Goal: Task Accomplishment & Management: Complete application form

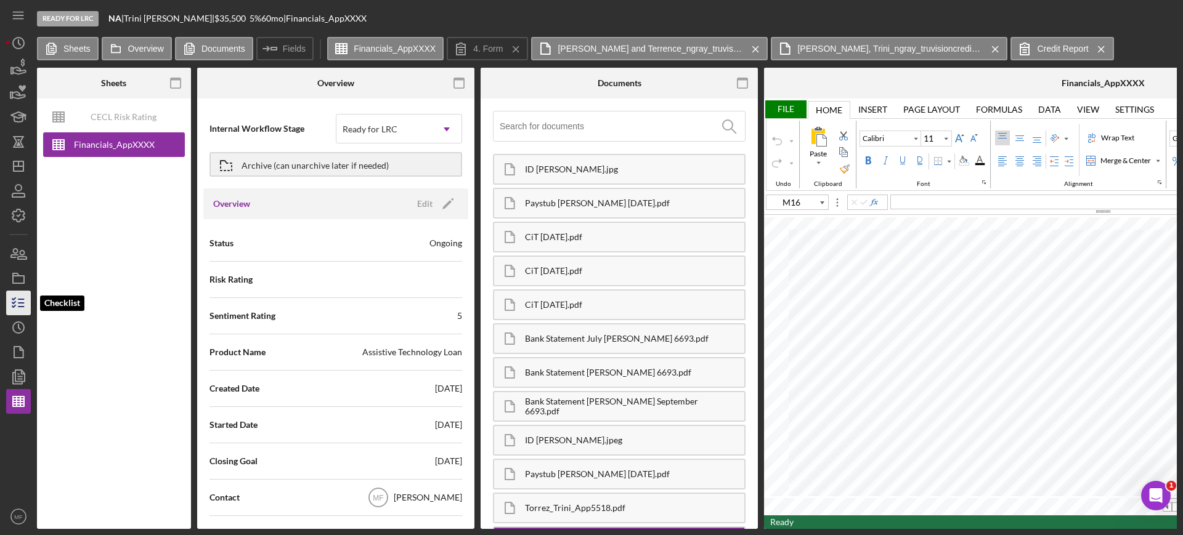
click at [18, 304] on icon "button" at bounding box center [18, 303] width 31 height 31
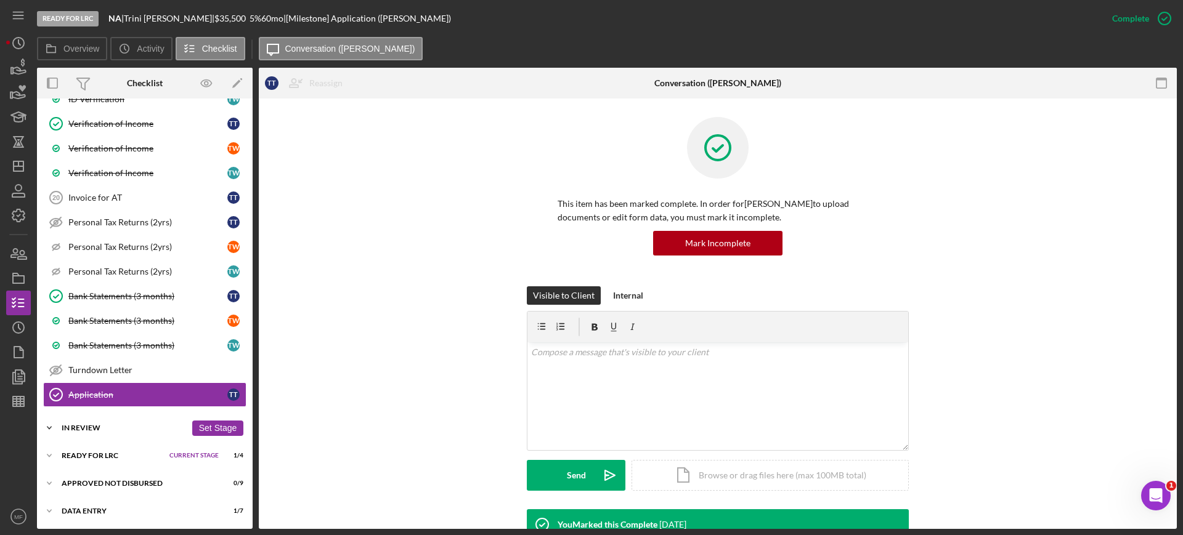
scroll to position [1008, 0]
click at [92, 425] on div "In Review" at bounding box center [124, 426] width 124 height 7
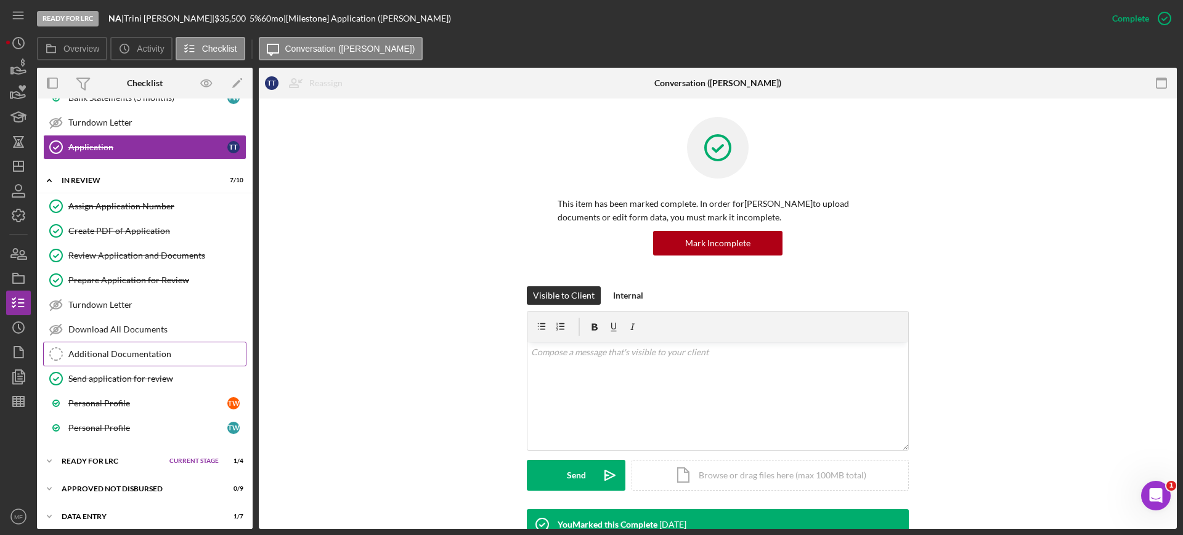
scroll to position [1261, 0]
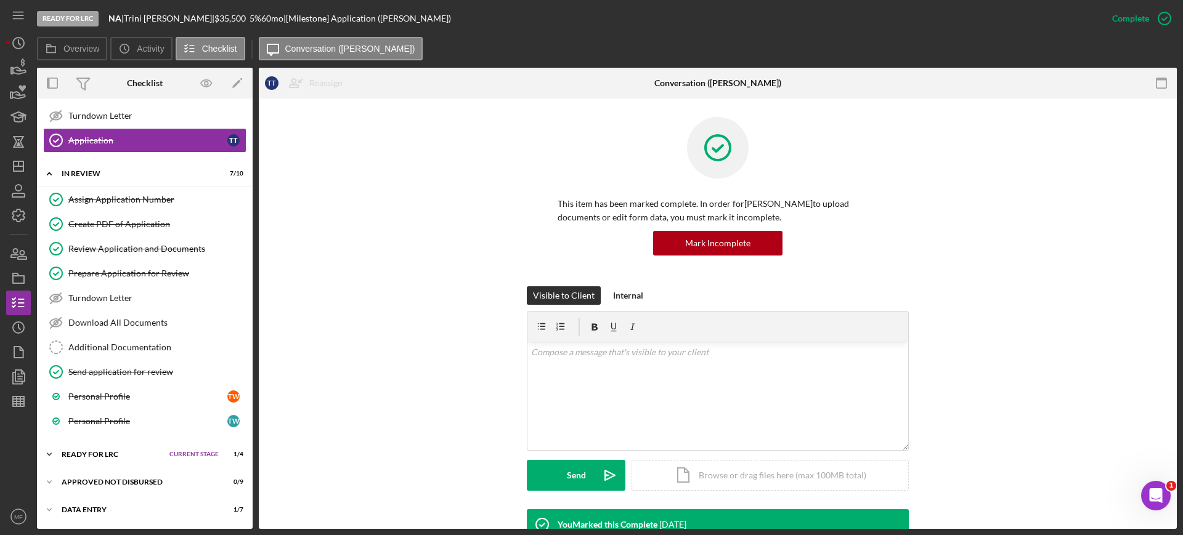
click at [117, 451] on div "Ready for LRC" at bounding box center [113, 454] width 102 height 7
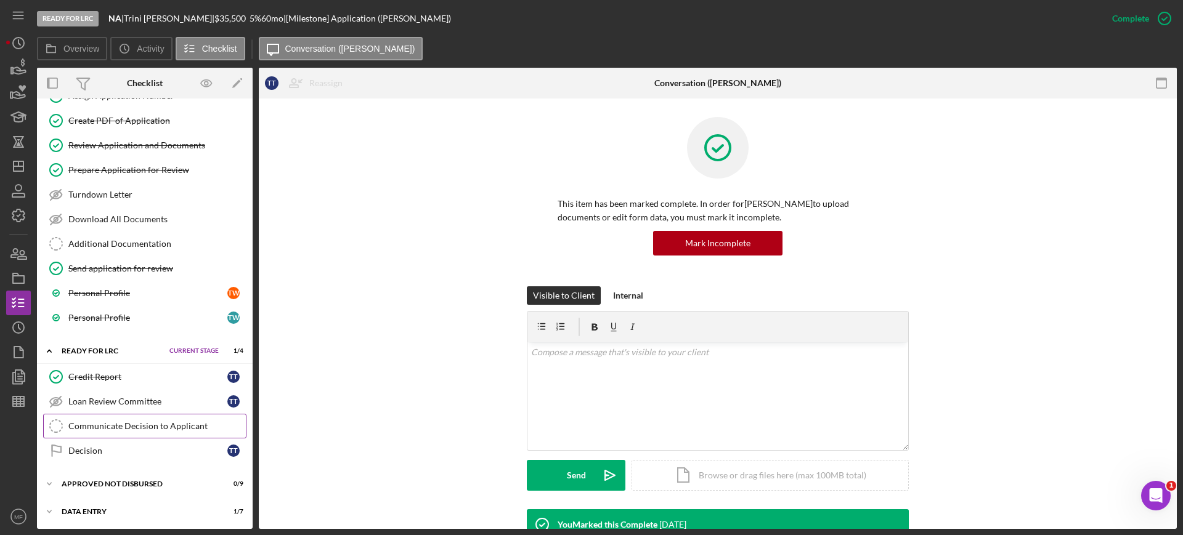
scroll to position [1367, 0]
click at [140, 399] on div "Loan Review Committee" at bounding box center [147, 400] width 159 height 10
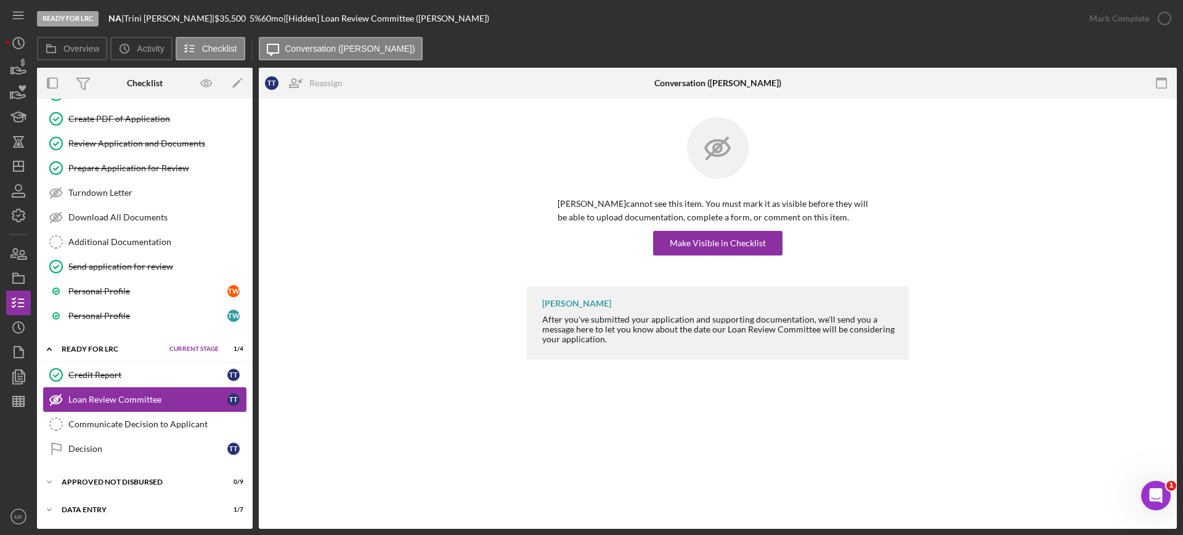
scroll to position [1367, 0]
click at [153, 426] on div "Communicate Decision to Applicant" at bounding box center [156, 425] width 177 height 10
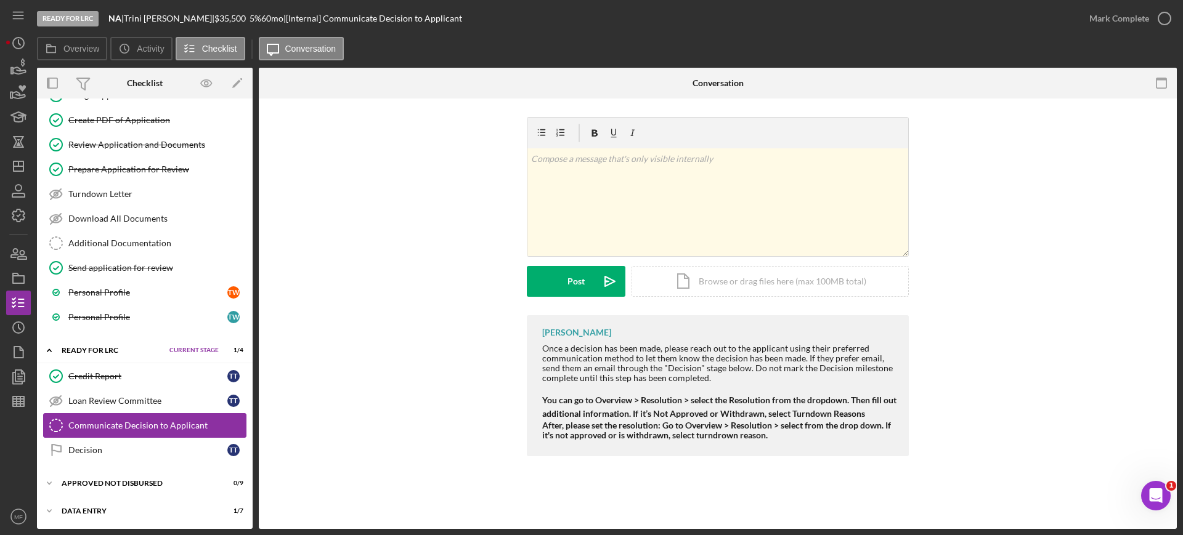
scroll to position [1367, 0]
click at [99, 445] on div "Decision" at bounding box center [147, 449] width 159 height 10
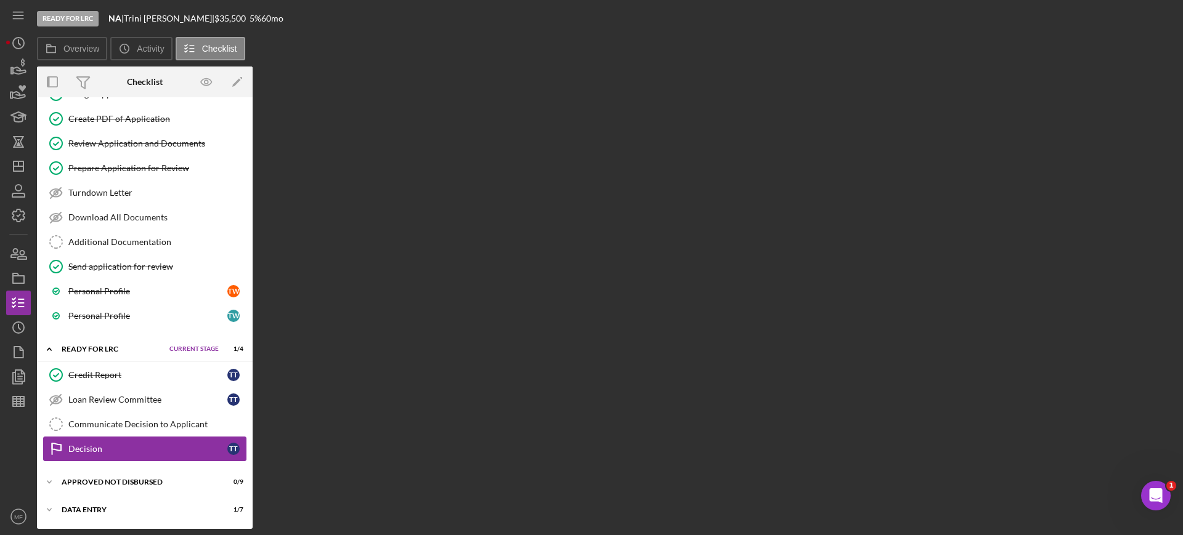
scroll to position [1367, 0]
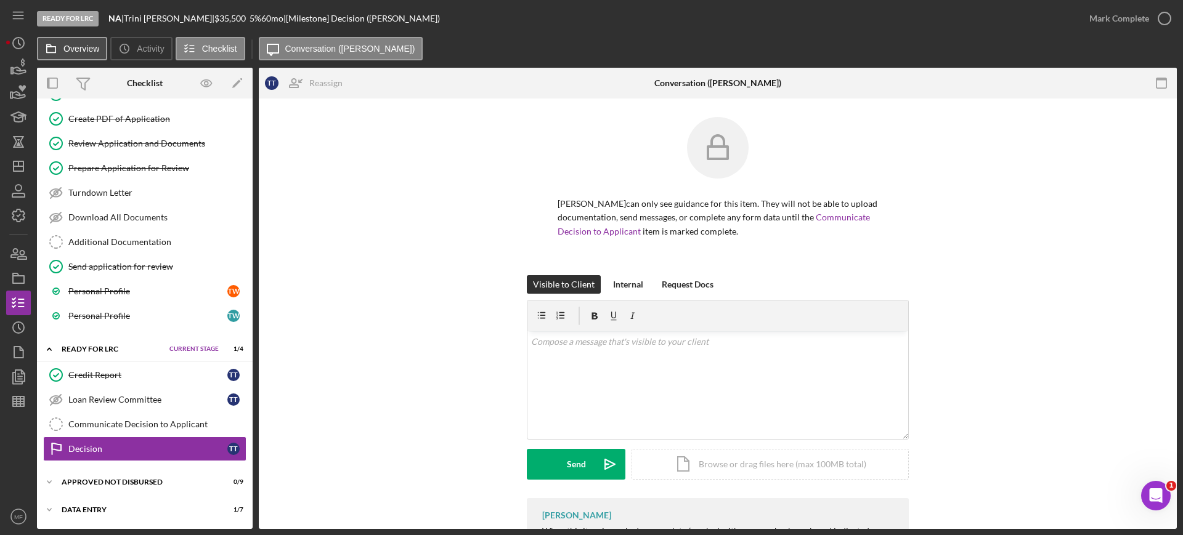
click at [69, 46] on label "Overview" at bounding box center [81, 49] width 36 height 10
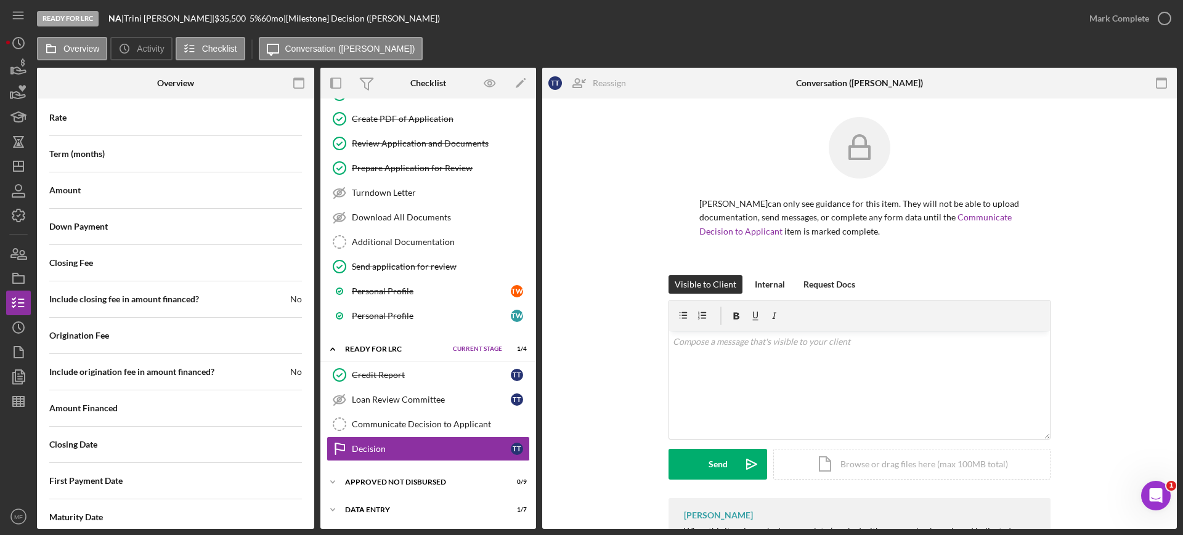
scroll to position [1407, 0]
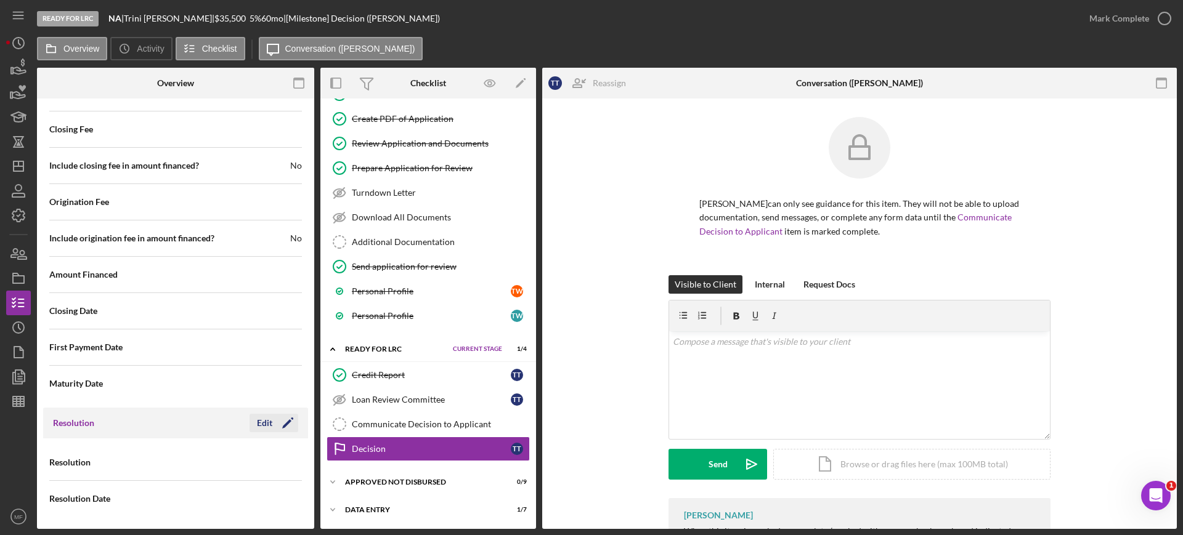
click at [262, 423] on div "Edit" at bounding box center [264, 423] width 15 height 18
click at [236, 459] on div "Select..." at bounding box center [223, 463] width 95 height 28
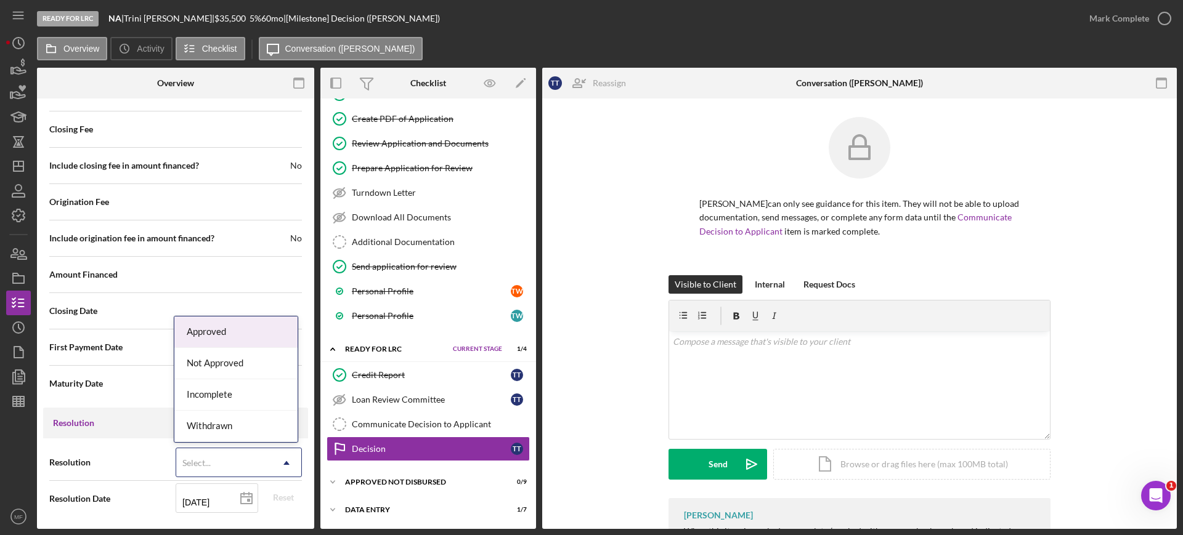
click at [201, 328] on div "Approved" at bounding box center [235, 332] width 123 height 31
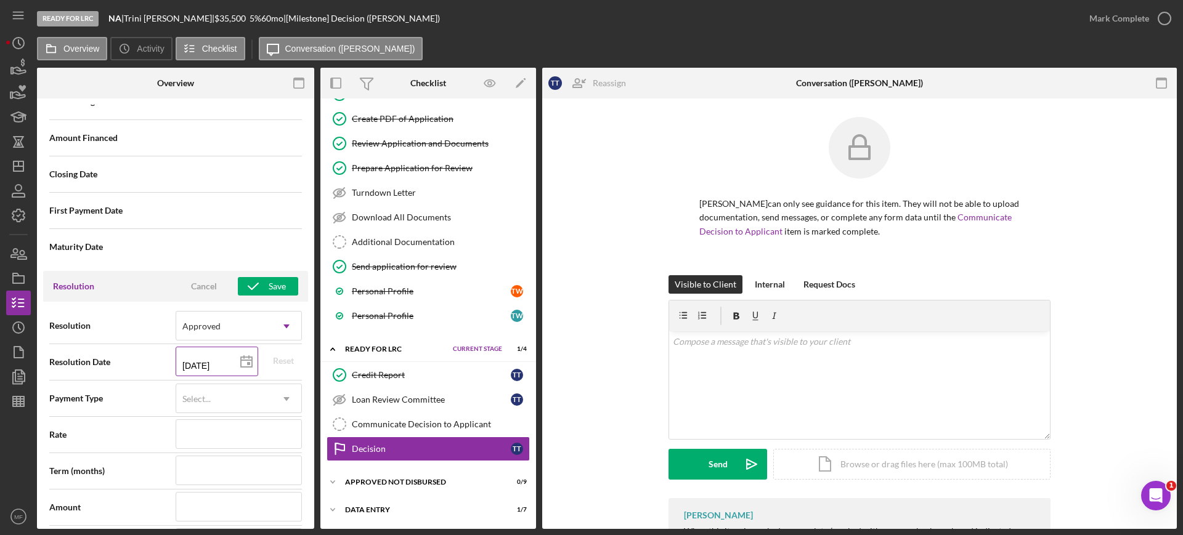
scroll to position [1638, 0]
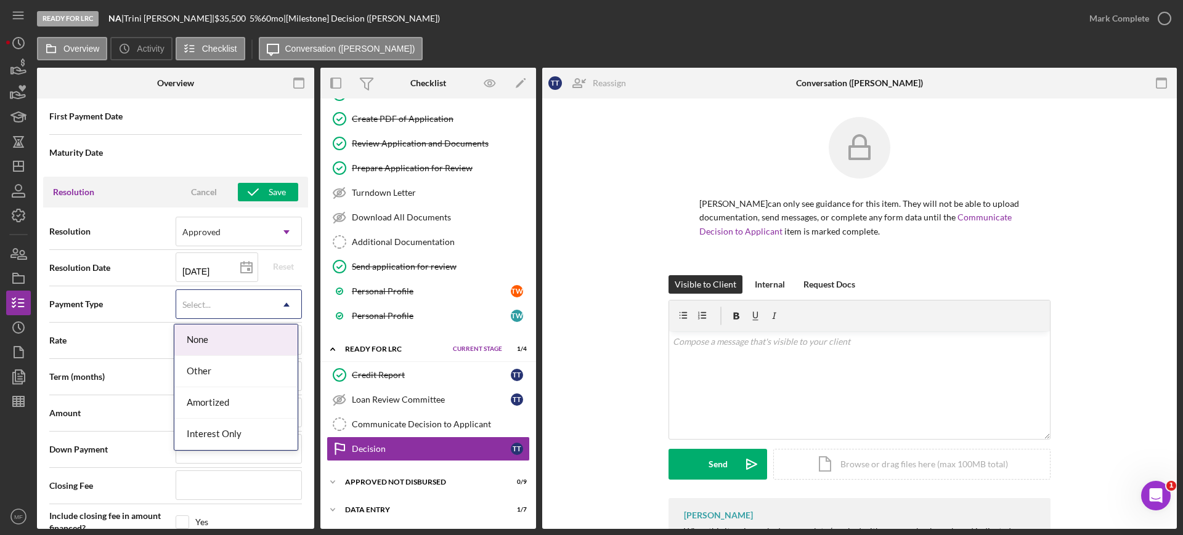
click at [219, 306] on div "Select..." at bounding box center [223, 305] width 95 height 28
click at [235, 404] on div "Amortized" at bounding box center [235, 403] width 123 height 31
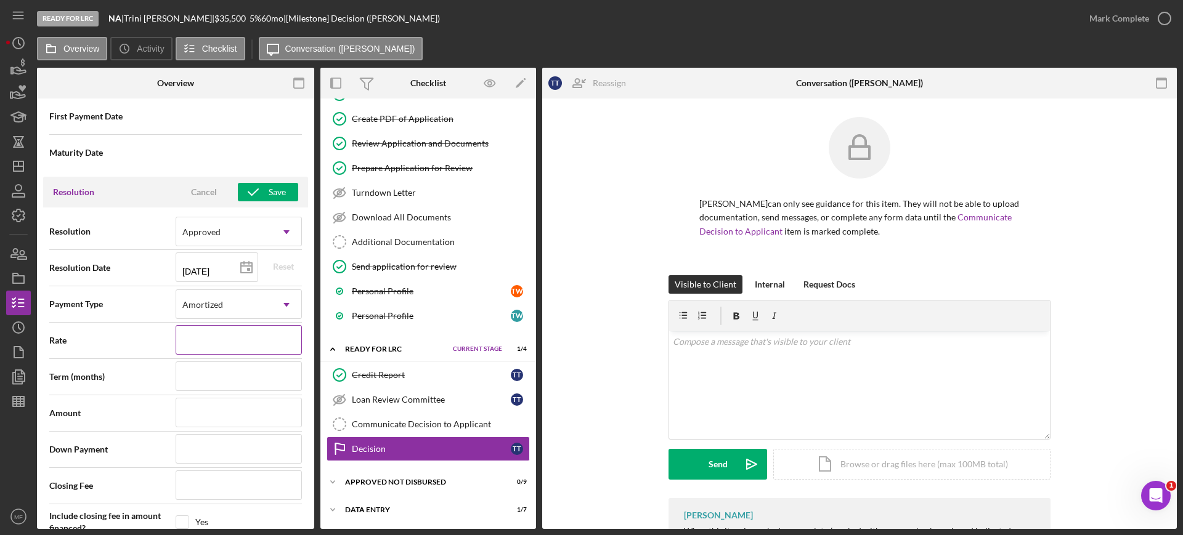
click at [206, 340] on input at bounding box center [239, 340] width 126 height 30
type input "5%"
type input "5.%"
type input "5.0%"
type input "5.000%"
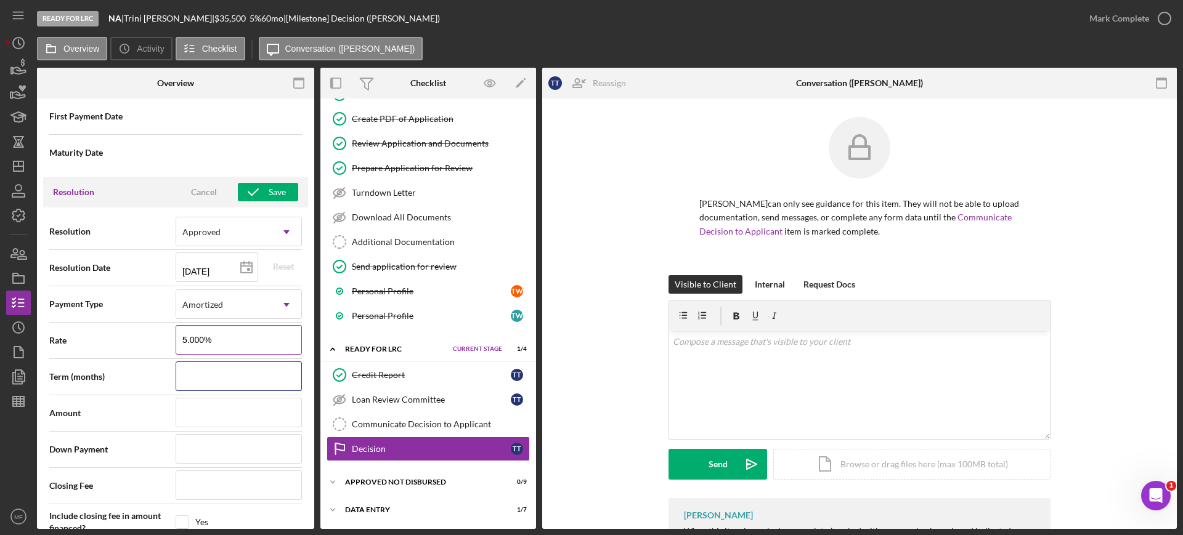
type input "7"
type input "72"
type input "$3"
type input "$35"
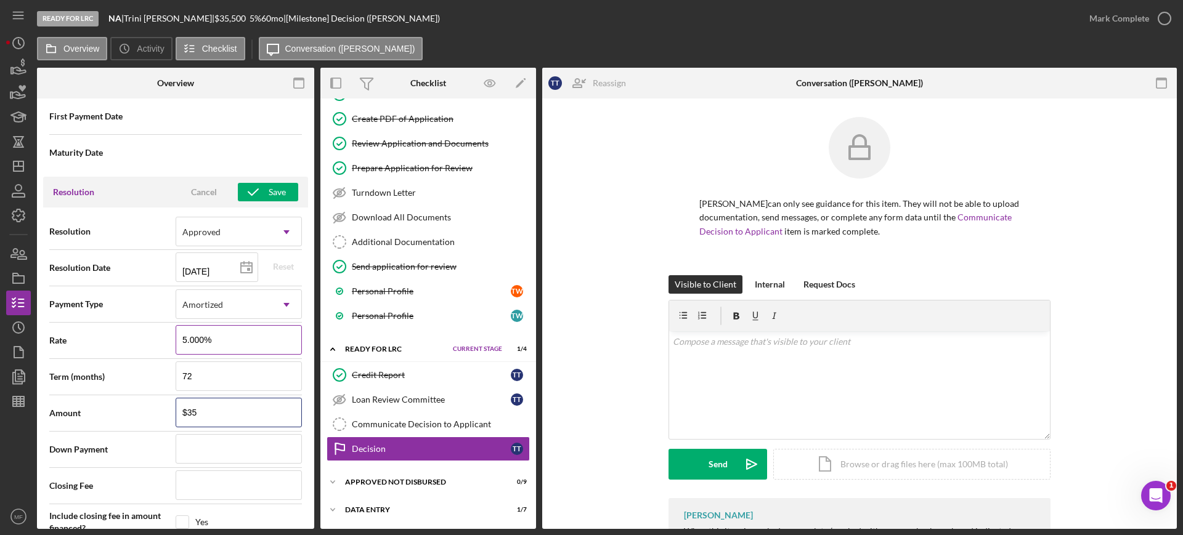
type input "$350"
type input "$3,500"
type input "$35,000"
type input "$1"
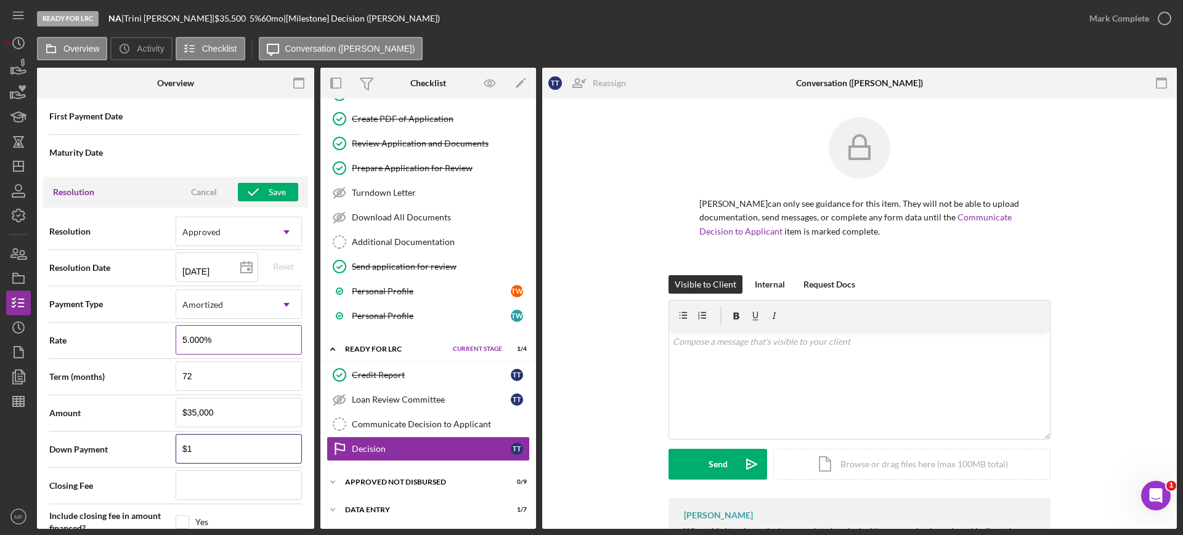
type input "$10"
type input "$100"
type input "$1,000"
type input "$10,000"
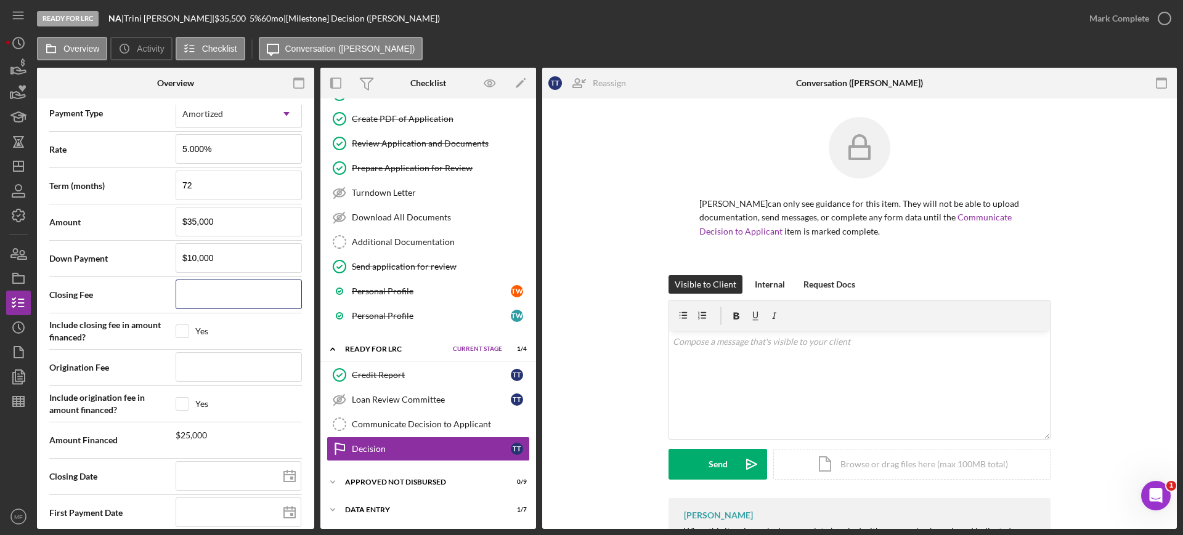
scroll to position [1803, 0]
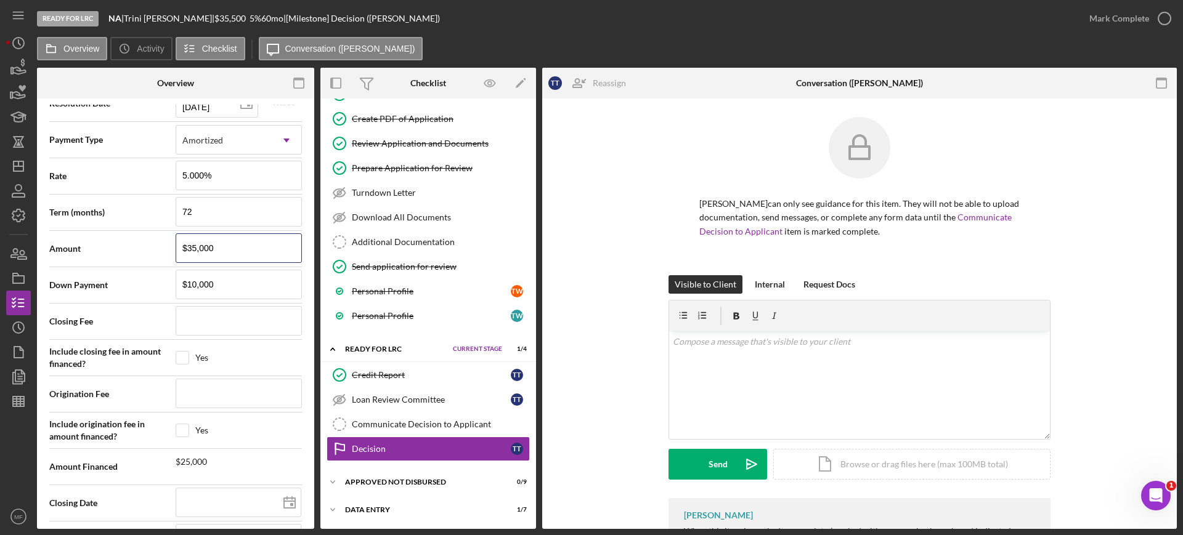
drag, startPoint x: 238, startPoint y: 245, endPoint x: 104, endPoint y: 252, distance: 134.5
click at [105, 254] on div "Amount $35,000" at bounding box center [175, 249] width 253 height 31
type input "$4"
type input "$45"
type input "$450"
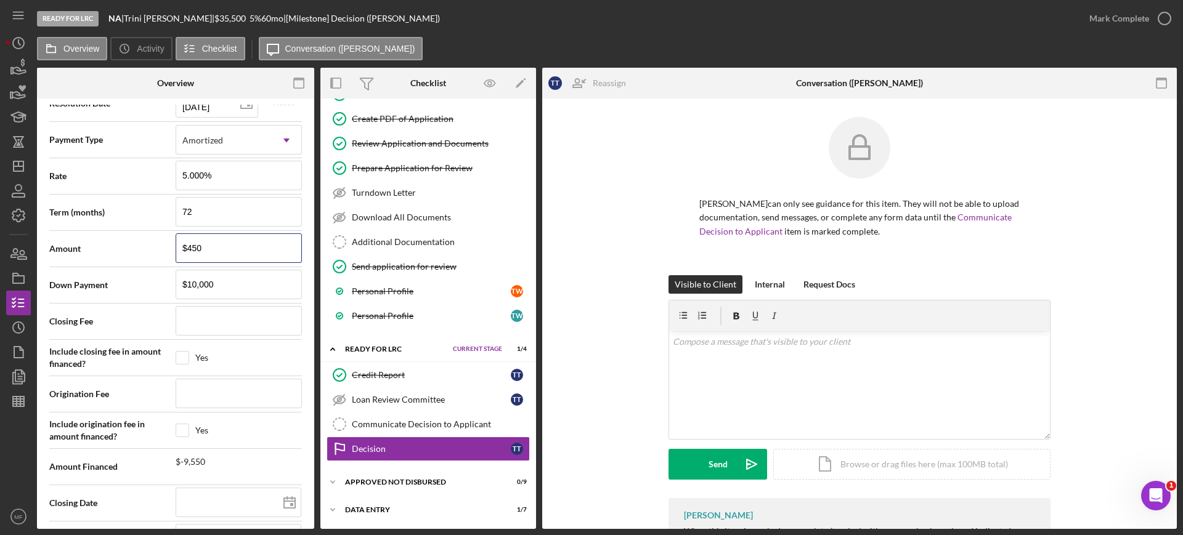
type input "$4,500"
type input "$45,000"
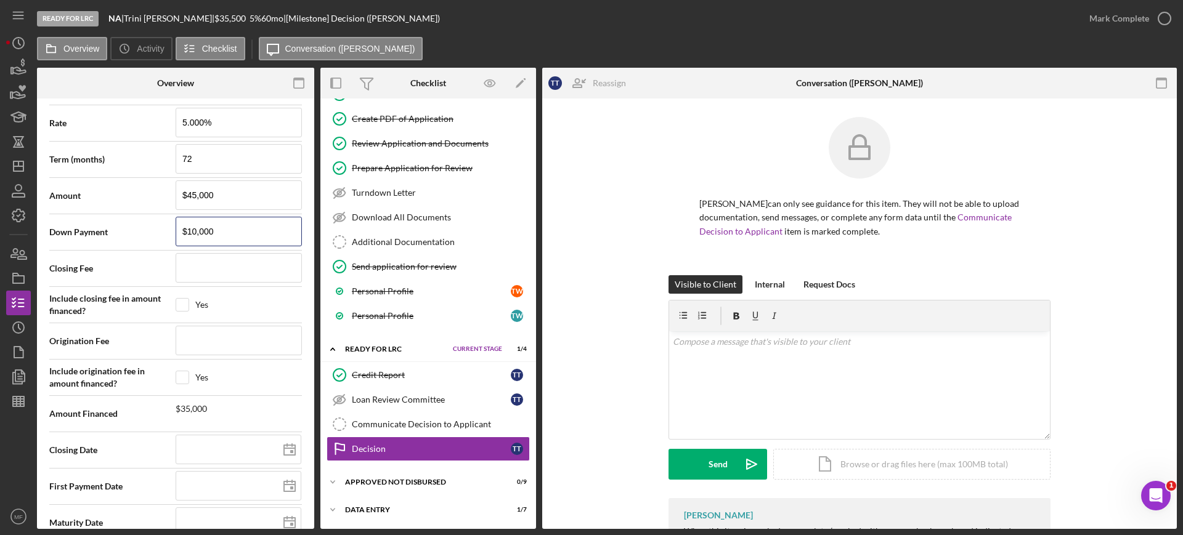
scroll to position [1880, 0]
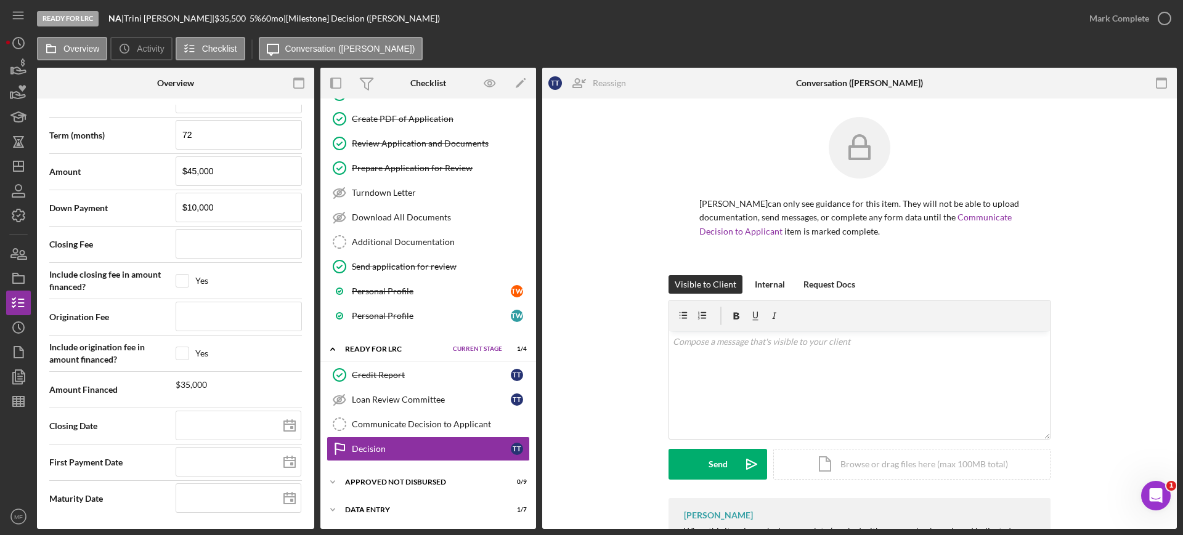
click at [254, 393] on div "Amount Financed $35,000" at bounding box center [175, 390] width 253 height 31
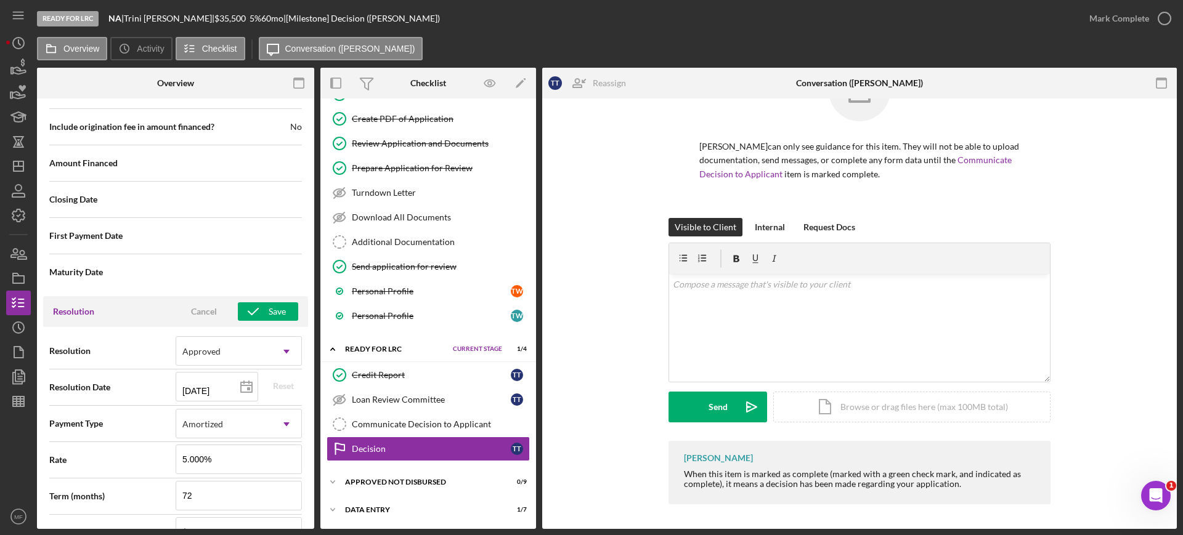
scroll to position [1572, 0]
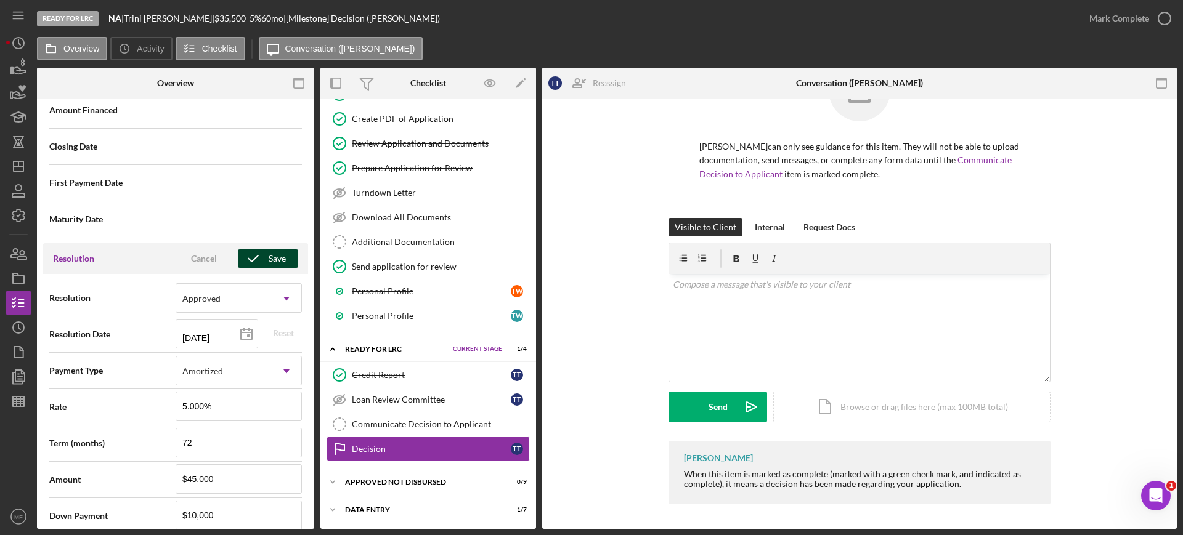
click at [269, 256] on div "Save" at bounding box center [277, 259] width 17 height 18
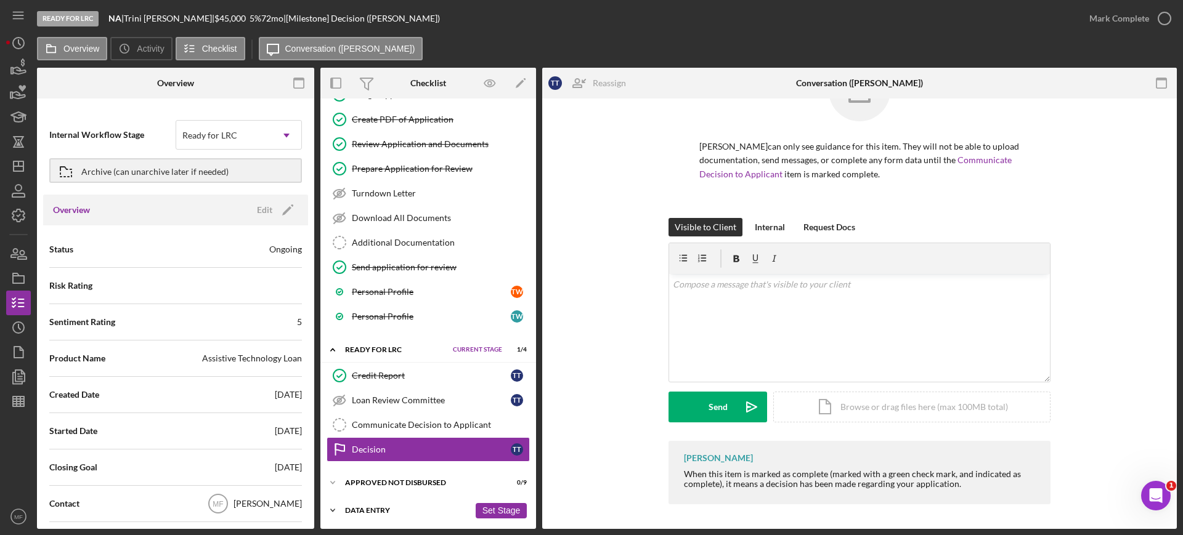
scroll to position [1367, 0]
click at [711, 287] on p at bounding box center [860, 285] width 374 height 14
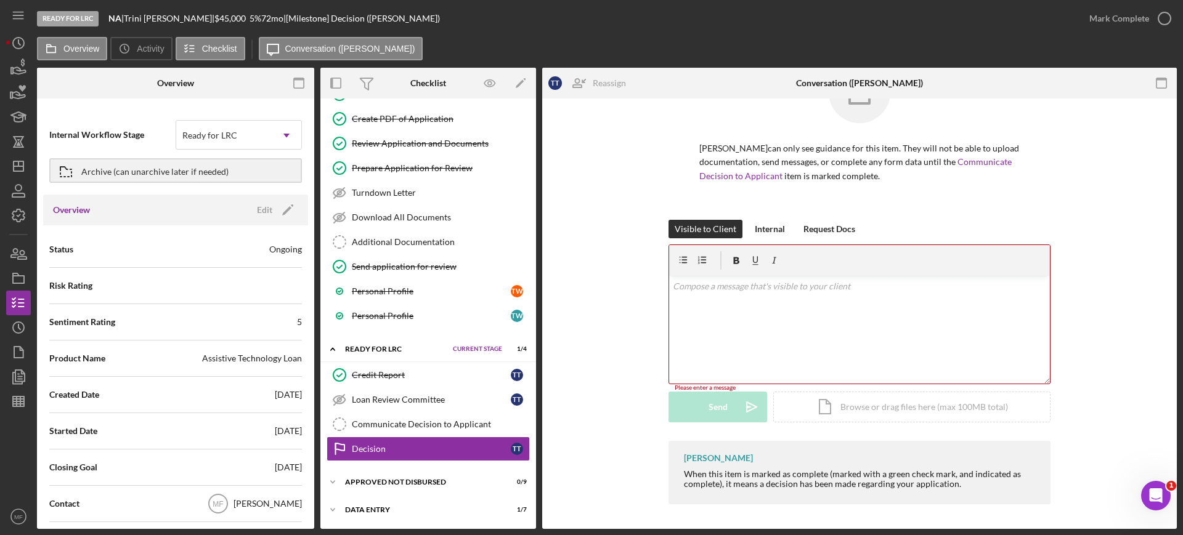
scroll to position [55, 0]
click at [734, 288] on p at bounding box center [860, 287] width 374 height 14
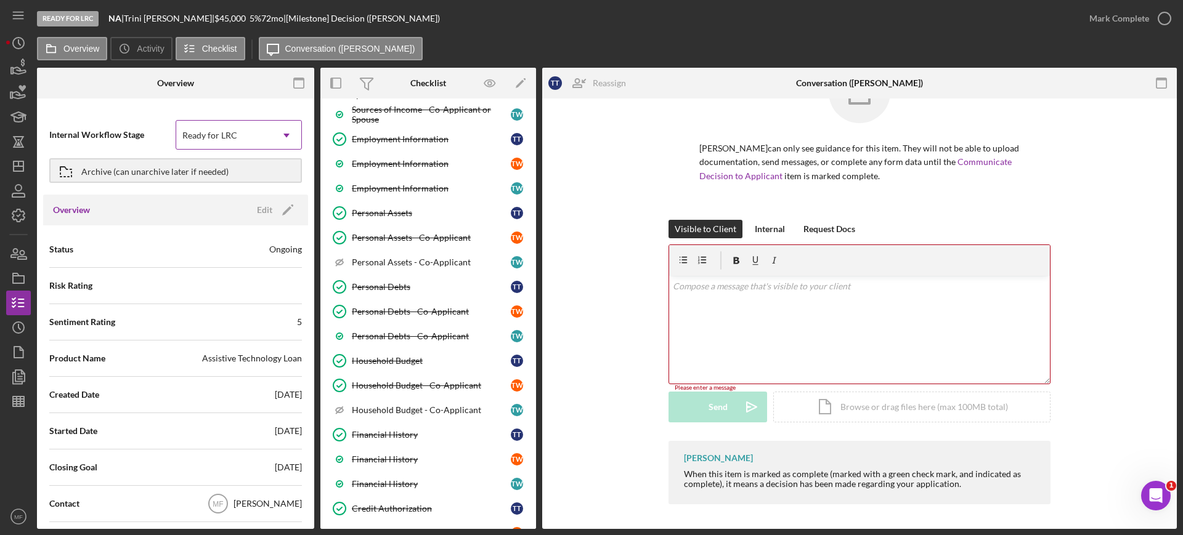
scroll to position [288, 0]
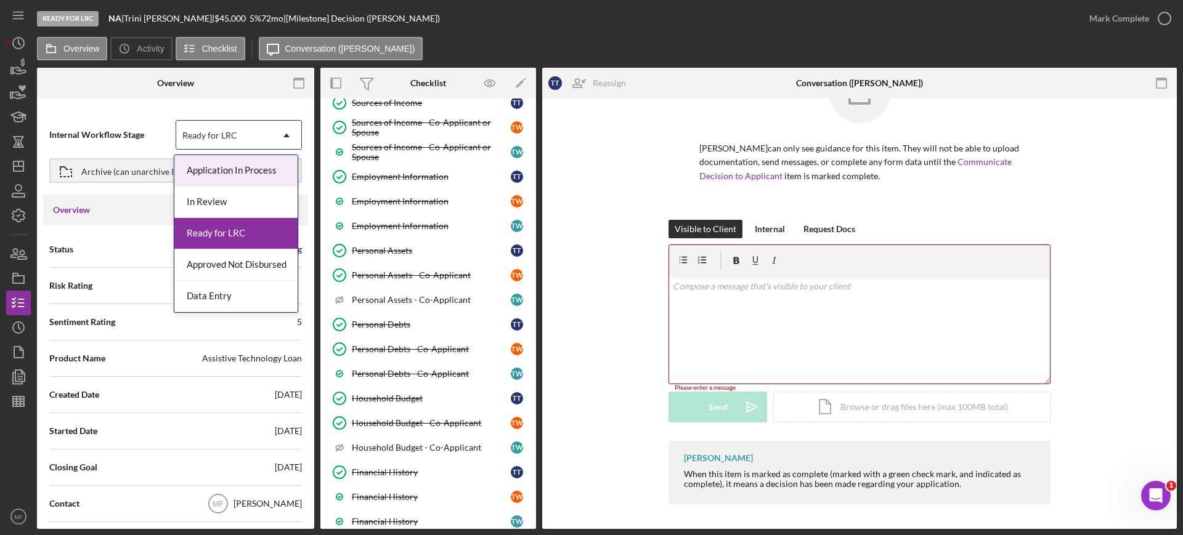
click at [245, 133] on div "Ready for LRC" at bounding box center [223, 135] width 95 height 28
click at [235, 270] on div "Approved Not Disbursed" at bounding box center [235, 265] width 123 height 31
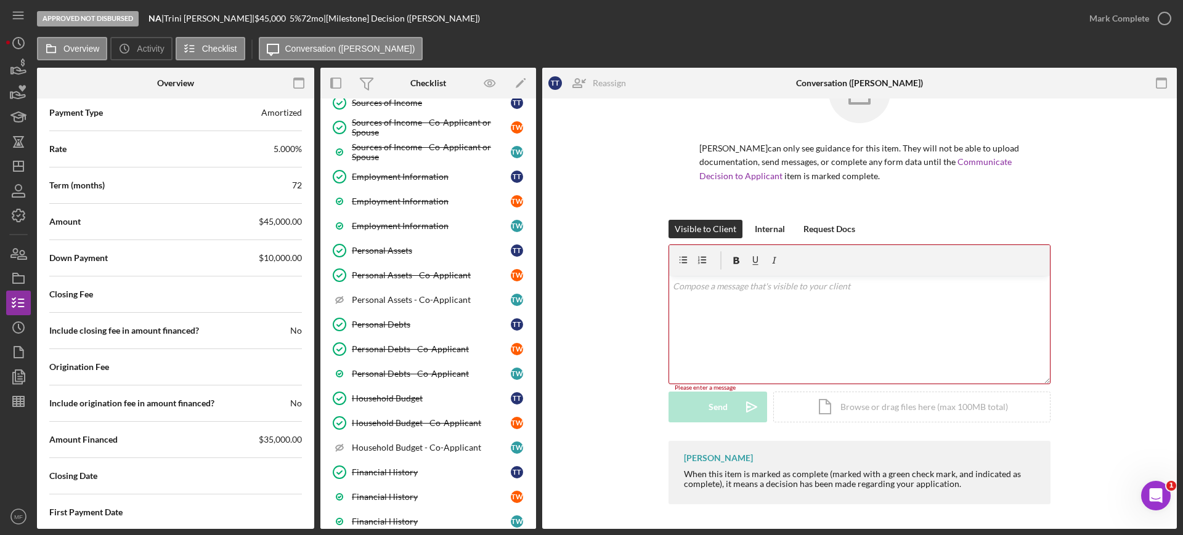
scroll to position [1848, 0]
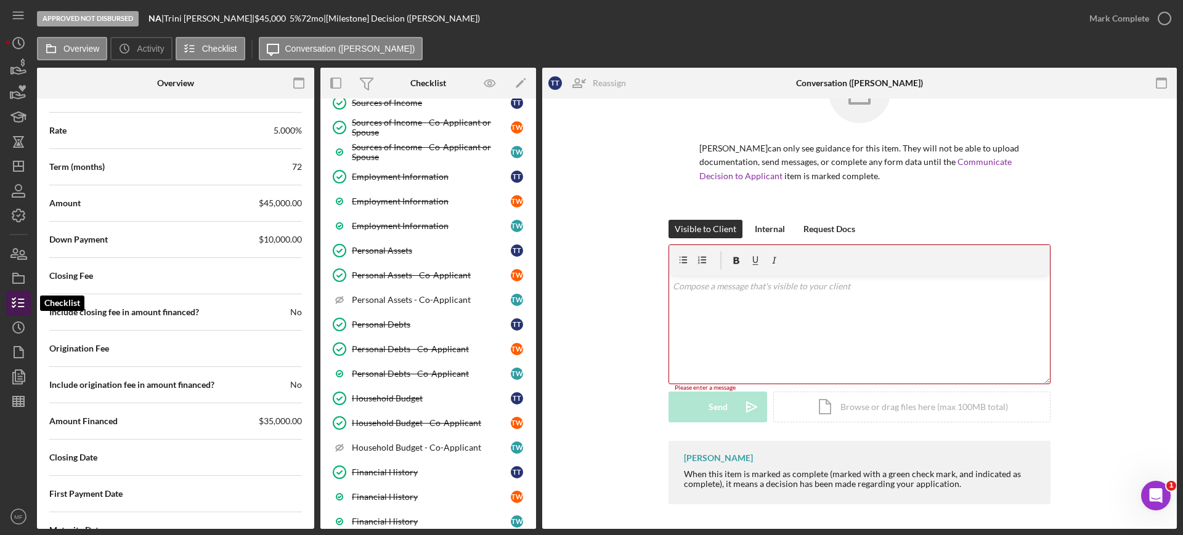
click at [16, 301] on icon "button" at bounding box center [18, 303] width 31 height 31
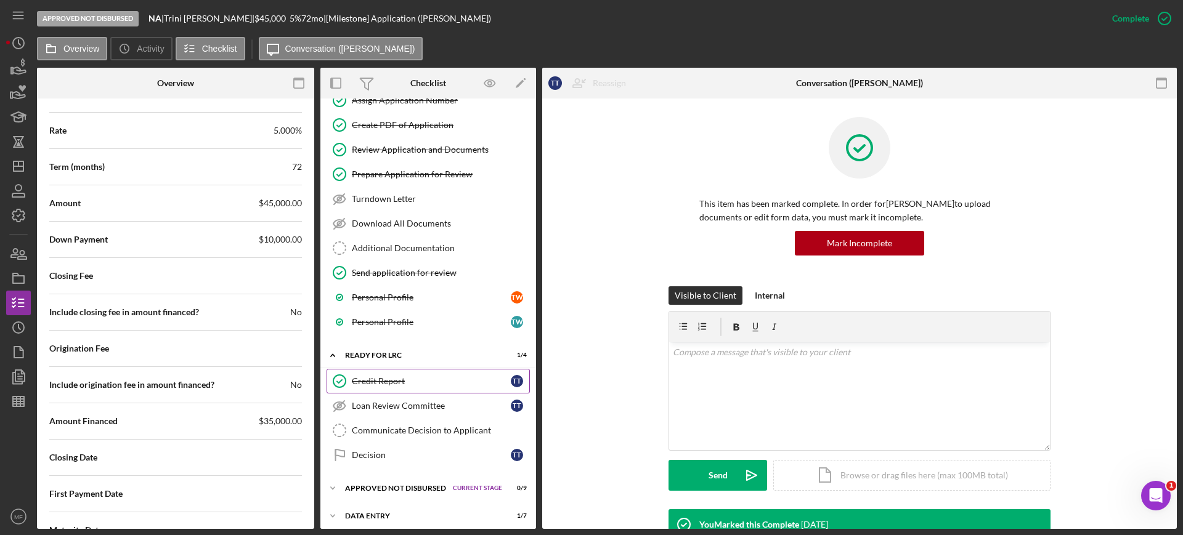
scroll to position [1367, 0]
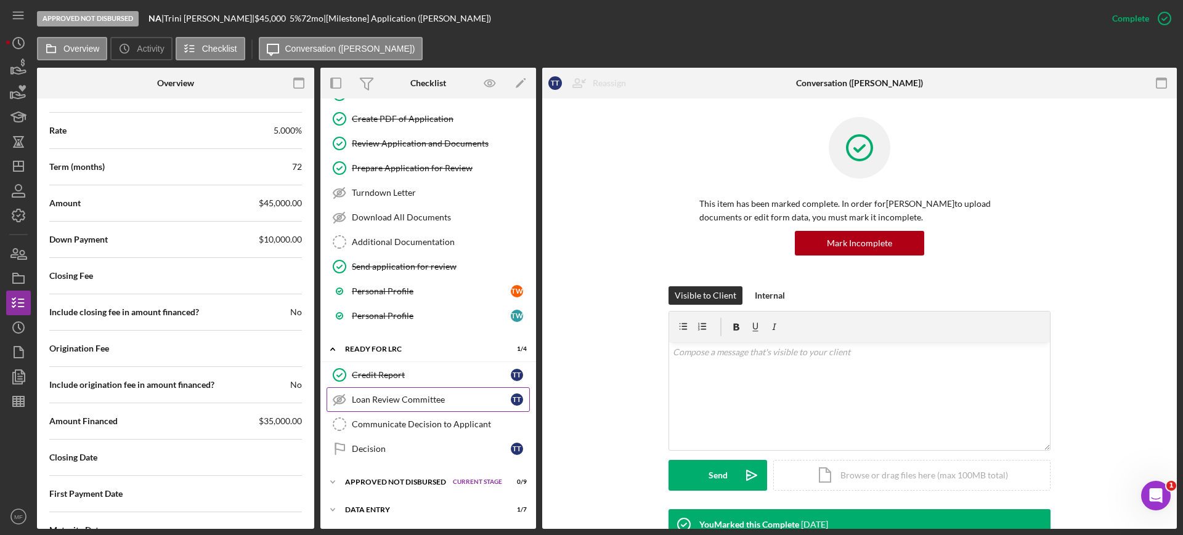
click at [418, 399] on div "Loan Review Committee" at bounding box center [431, 400] width 159 height 10
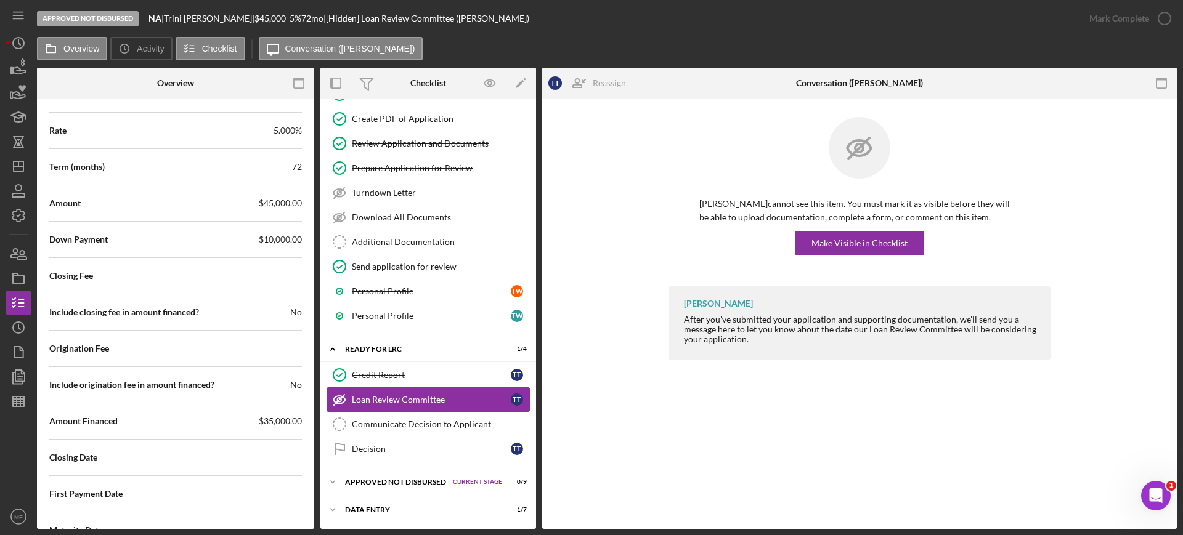
scroll to position [1367, 0]
click at [450, 427] on div "Communicate Decision to Applicant" at bounding box center [440, 425] width 177 height 10
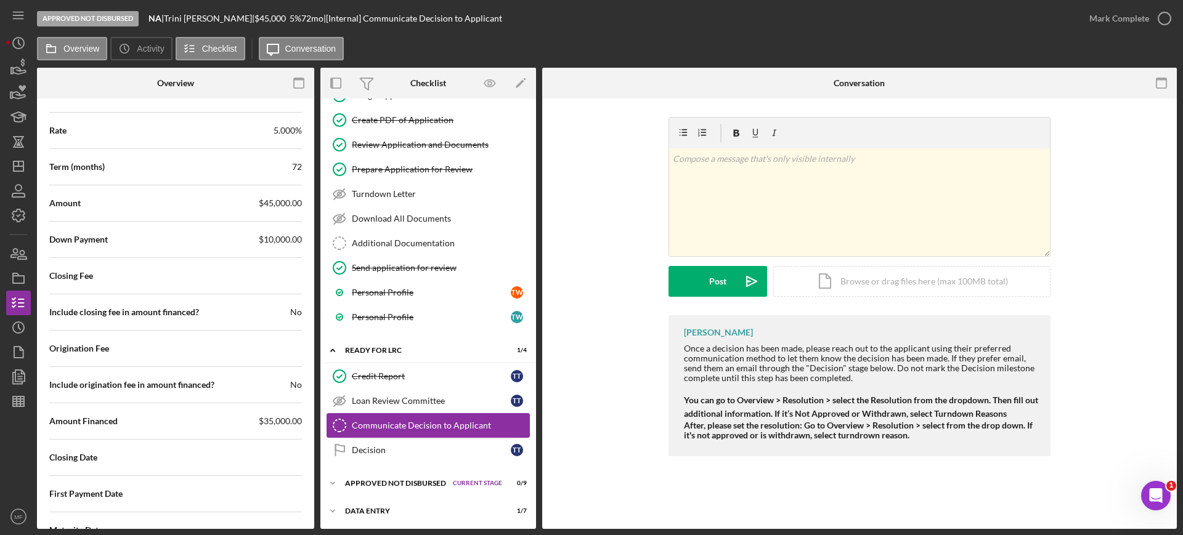
scroll to position [1367, 0]
click at [755, 165] on p at bounding box center [860, 159] width 374 height 14
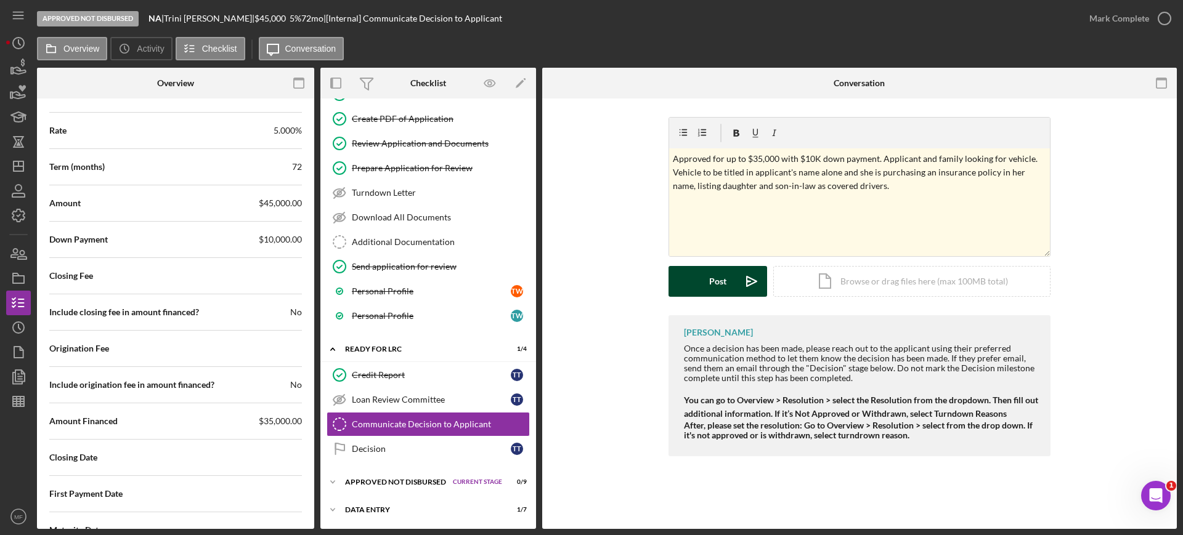
click at [718, 281] on div "Post" at bounding box center [717, 281] width 17 height 31
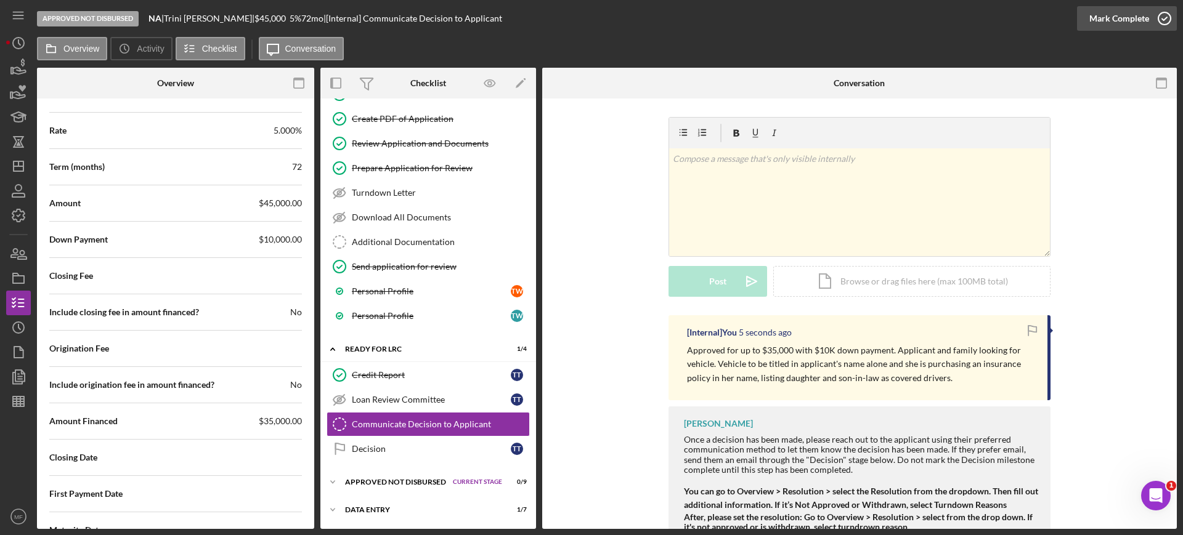
click at [1161, 15] on icon "button" at bounding box center [1164, 18] width 31 height 31
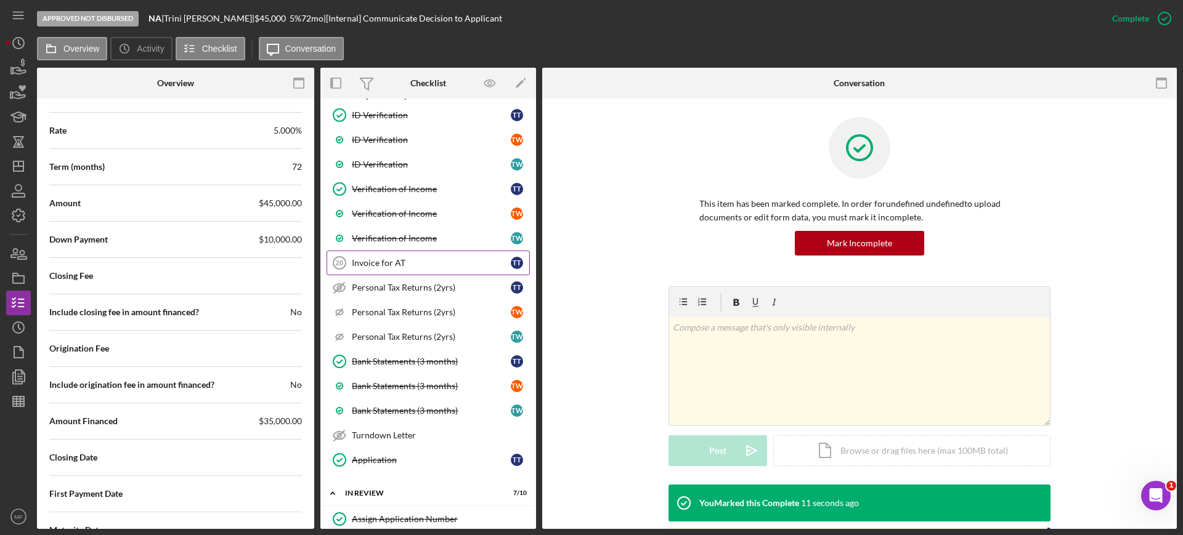
scroll to position [1001, 0]
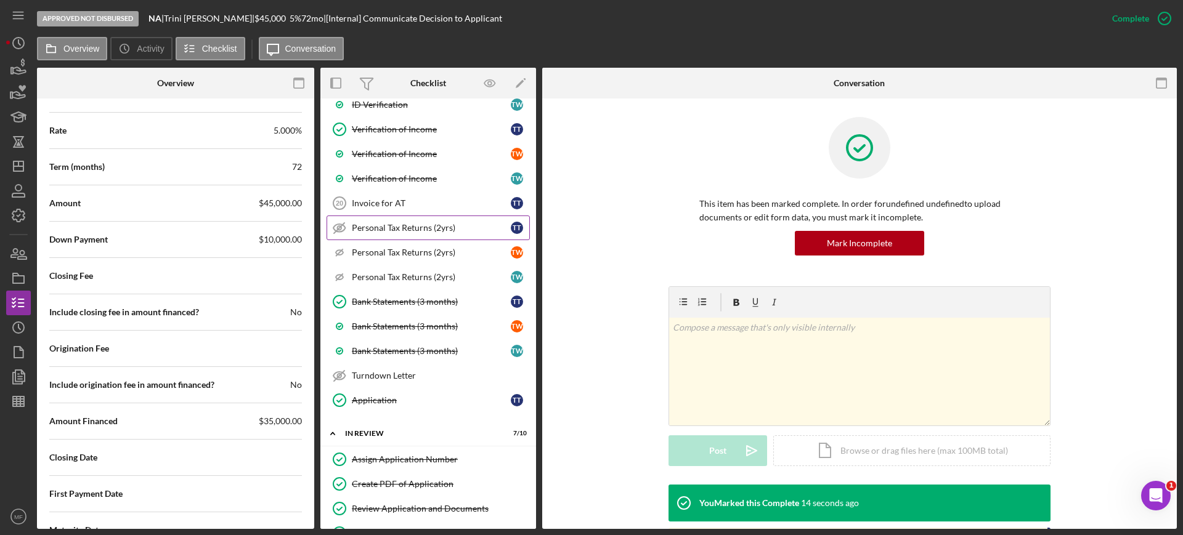
click at [418, 223] on div "Personal Tax Returns (2yrs)" at bounding box center [431, 228] width 159 height 10
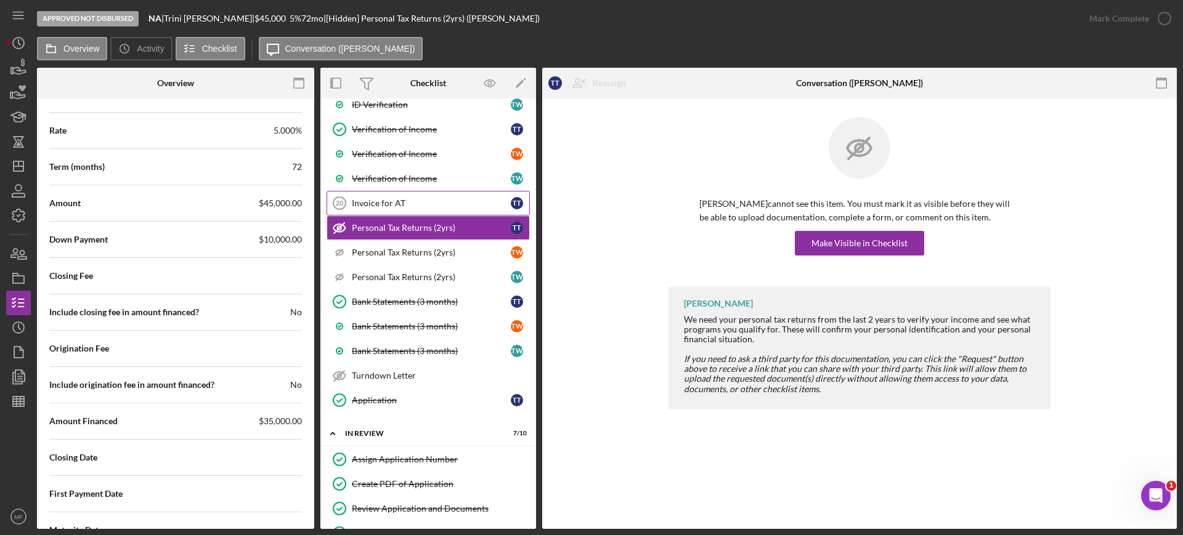
click at [378, 201] on div "Invoice for AT" at bounding box center [431, 203] width 159 height 10
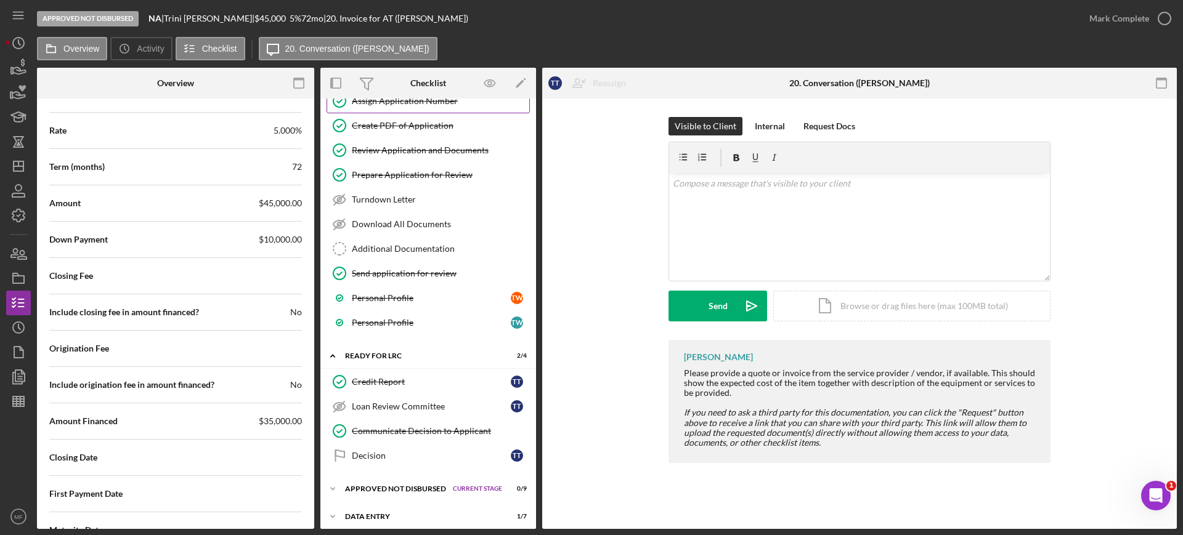
scroll to position [1367, 0]
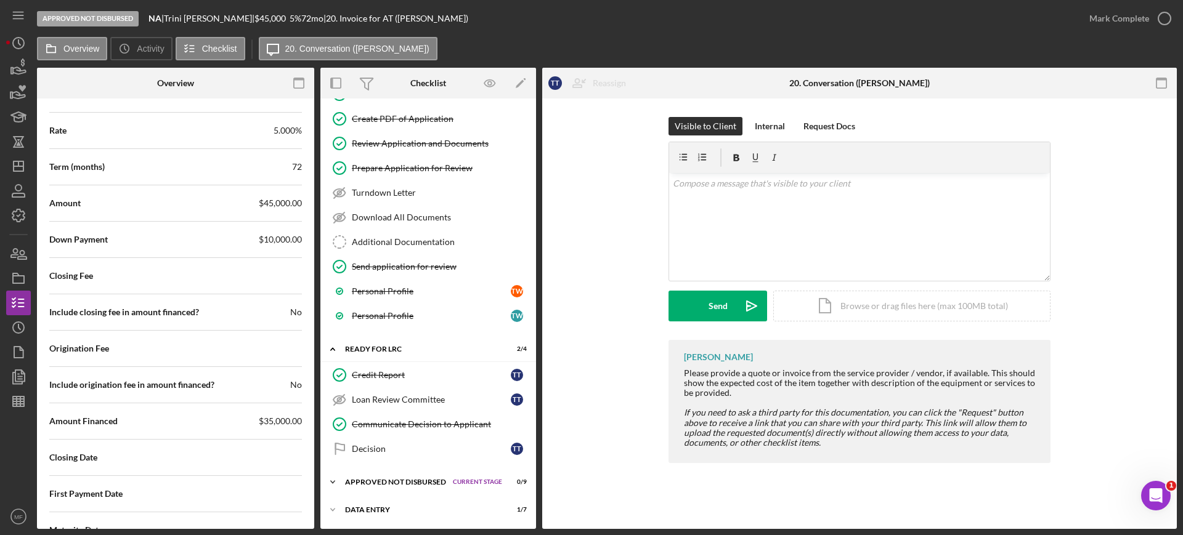
click at [373, 482] on div "Approved Not Disbursed" at bounding box center [396, 482] width 102 height 7
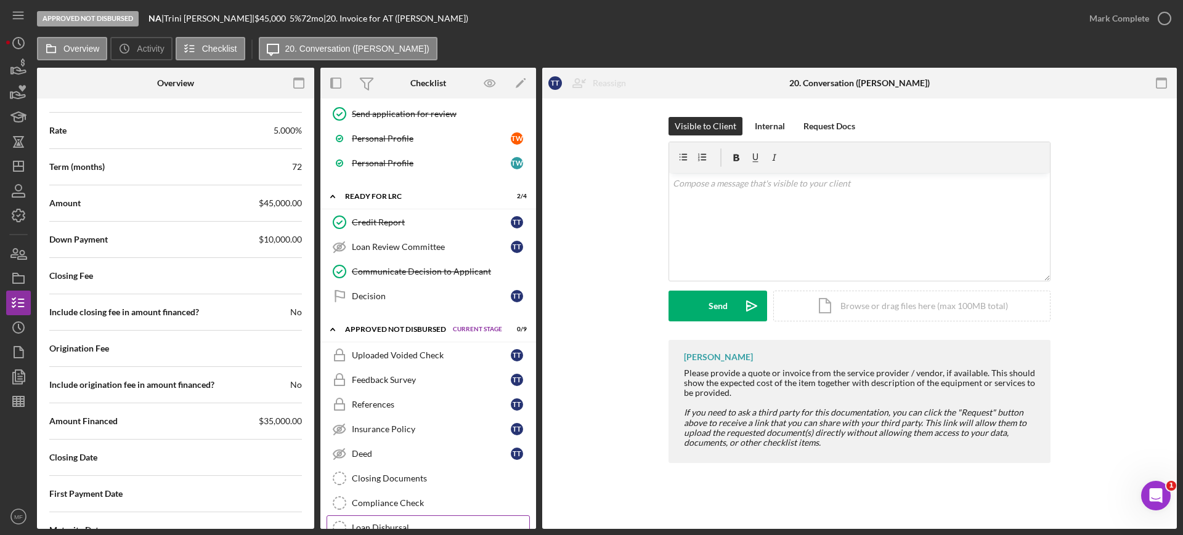
scroll to position [1595, 0]
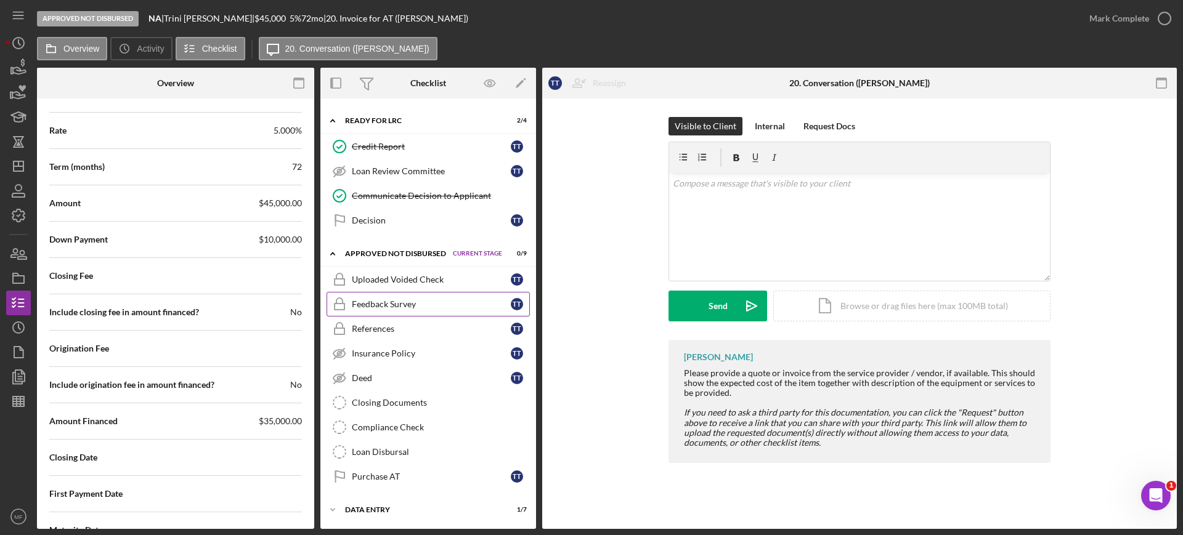
click at [392, 301] on div "Feedback Survey" at bounding box center [431, 304] width 159 height 10
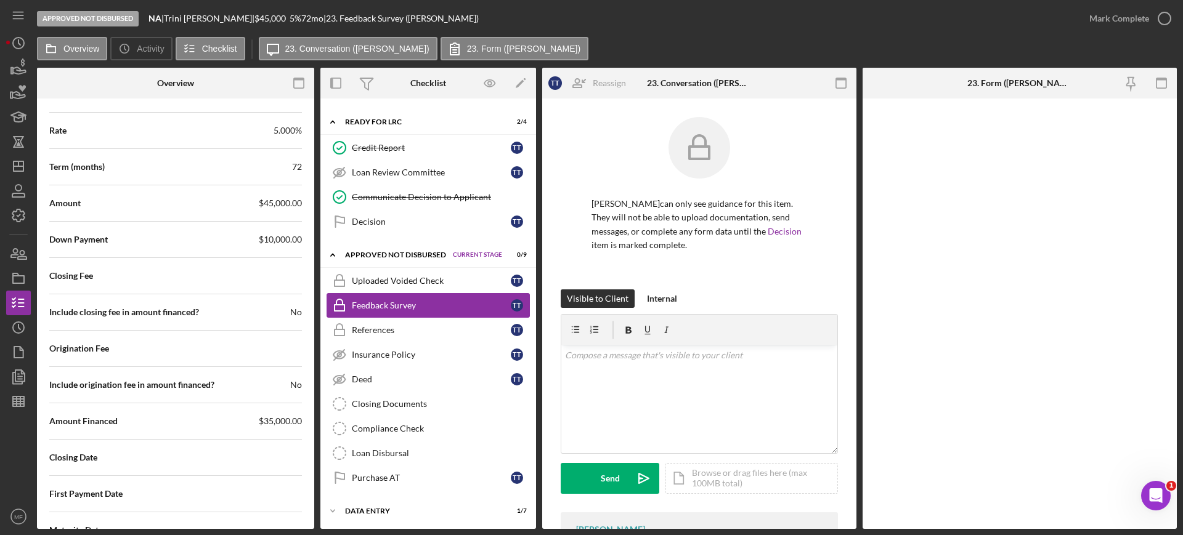
scroll to position [1595, 0]
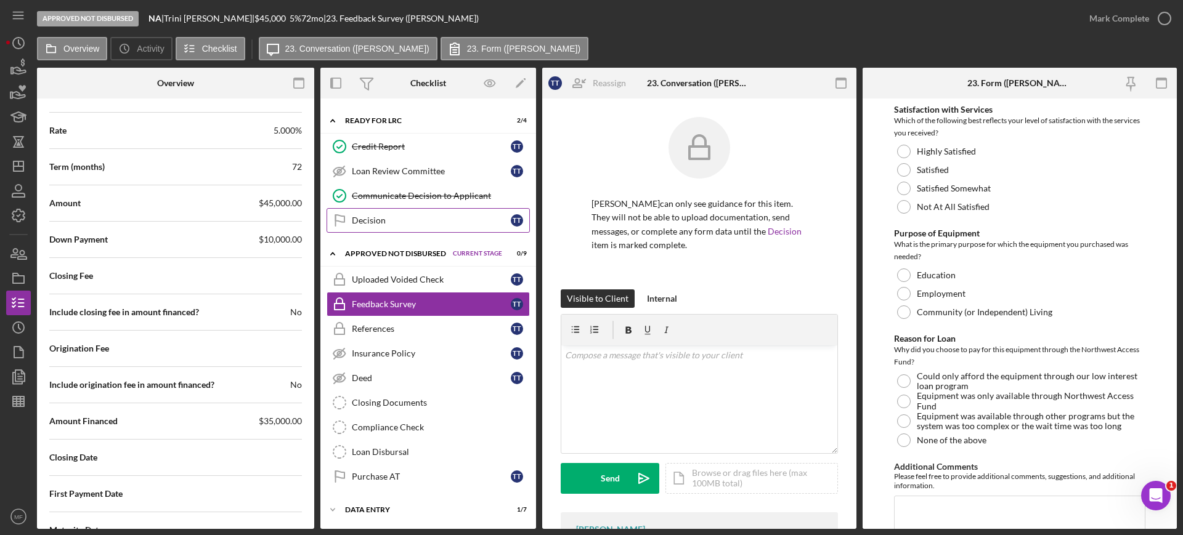
click at [380, 222] on div "Decision" at bounding box center [431, 221] width 159 height 10
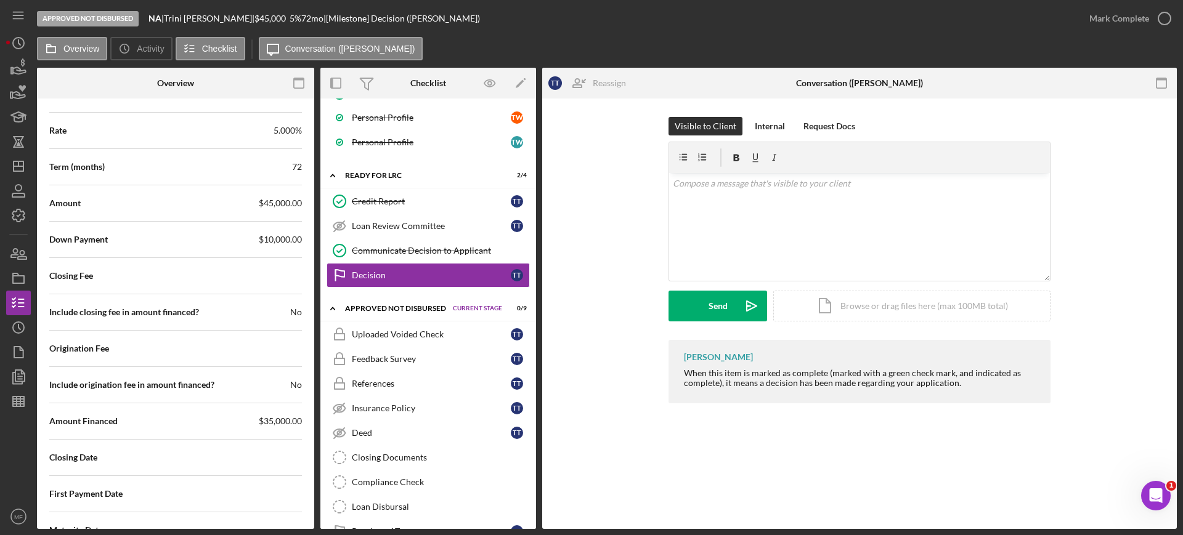
scroll to position [1595, 0]
